Goal: Complete application form

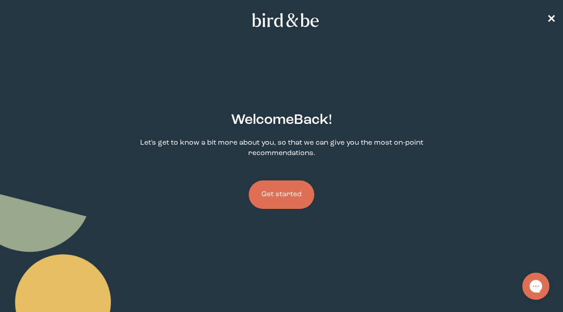
click at [292, 186] on button "Get started" at bounding box center [282, 194] width 66 height 28
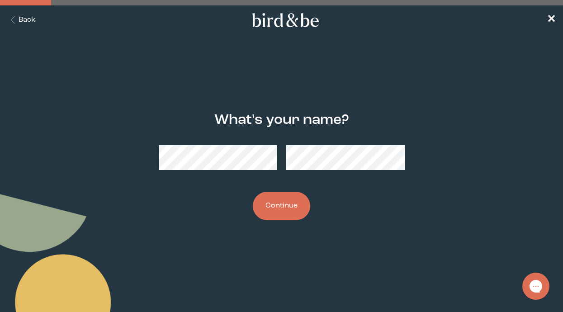
click at [293, 200] on button "Continue" at bounding box center [281, 206] width 57 height 28
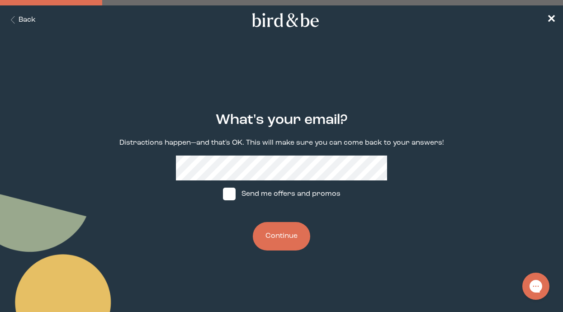
click at [295, 227] on button "Continue" at bounding box center [281, 236] width 57 height 28
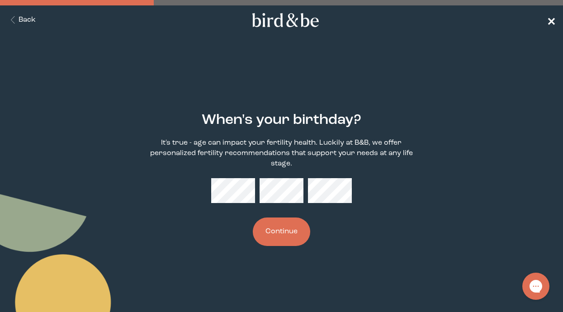
click at [554, 22] on span "✕" at bounding box center [551, 20] width 9 height 11
